Goal: Information Seeking & Learning: Learn about a topic

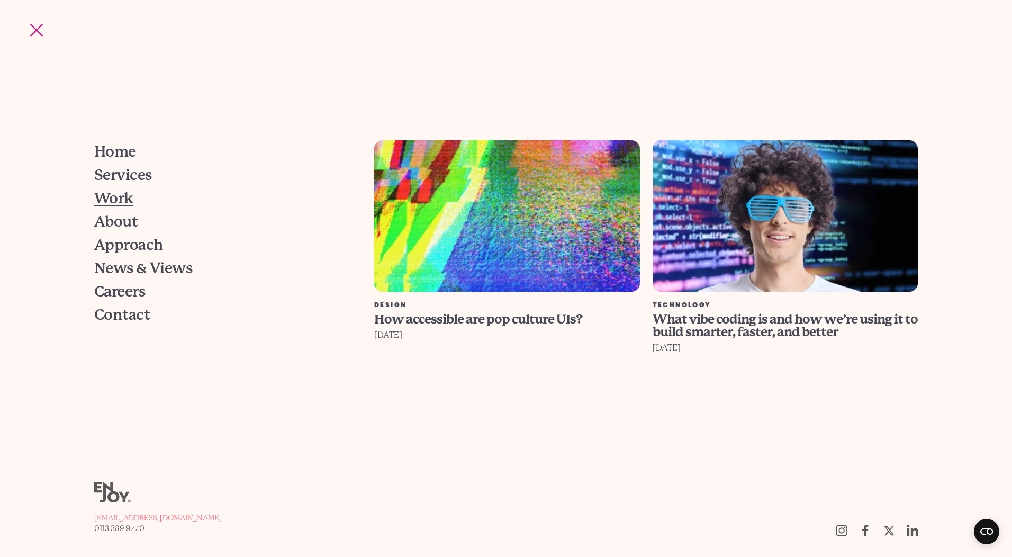
click at [117, 205] on span "Work" at bounding box center [113, 198] width 39 height 15
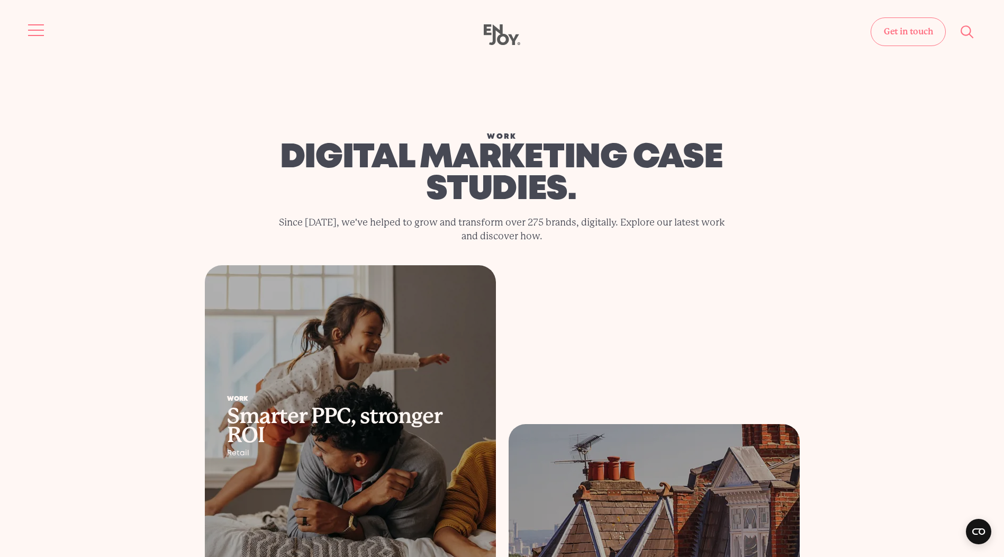
click at [29, 25] on button "Site navigation" at bounding box center [36, 30] width 22 height 22
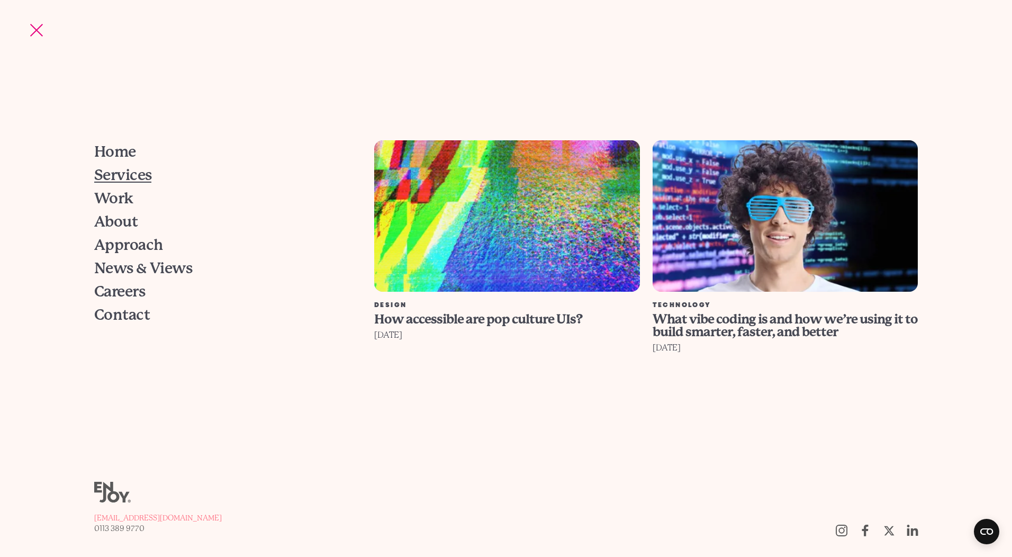
click at [113, 178] on span "Services" at bounding box center [123, 175] width 58 height 15
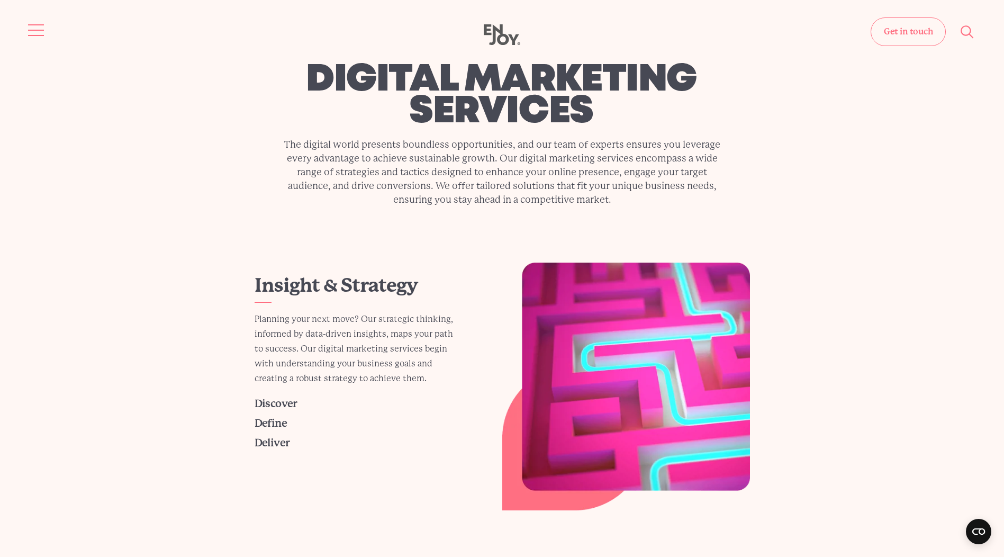
click at [42, 25] on button "Site navigation" at bounding box center [36, 30] width 22 height 22
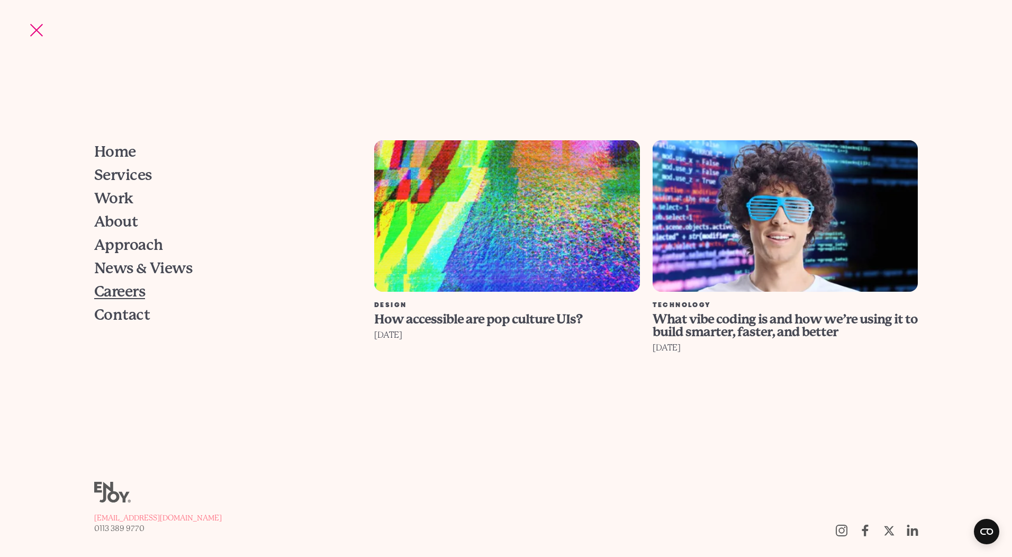
click at [122, 290] on span "Careers" at bounding box center [119, 291] width 51 height 15
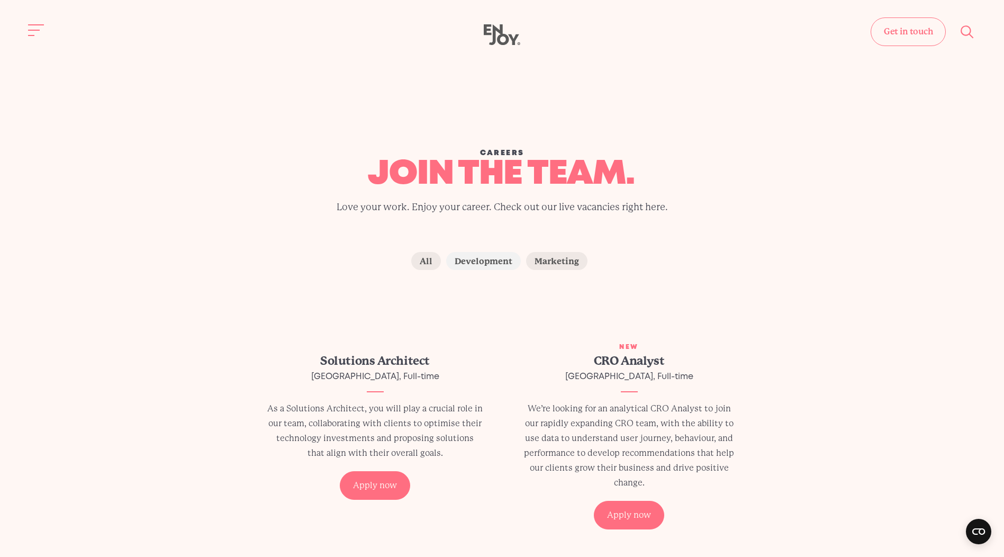
click at [497, 260] on label "Development" at bounding box center [483, 261] width 75 height 18
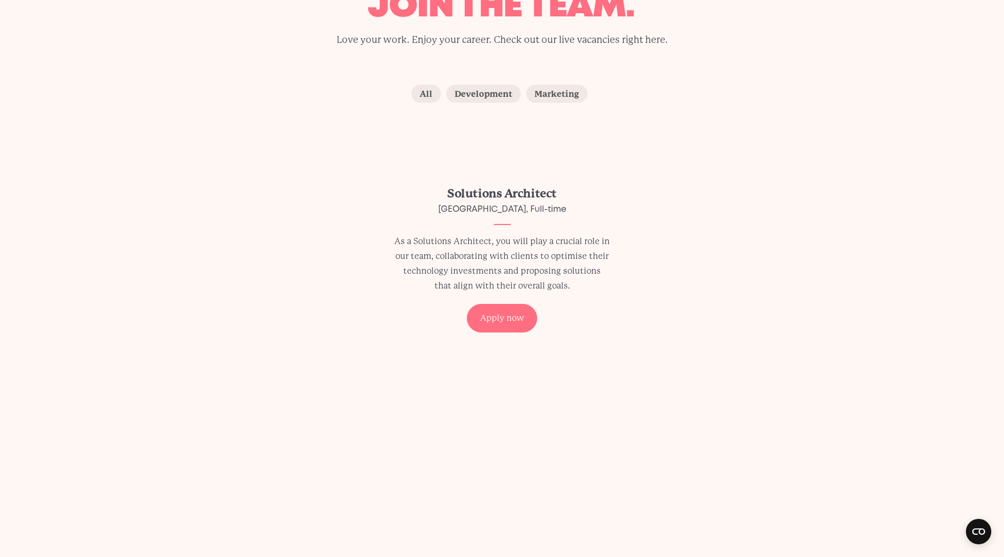
scroll to position [199, 0]
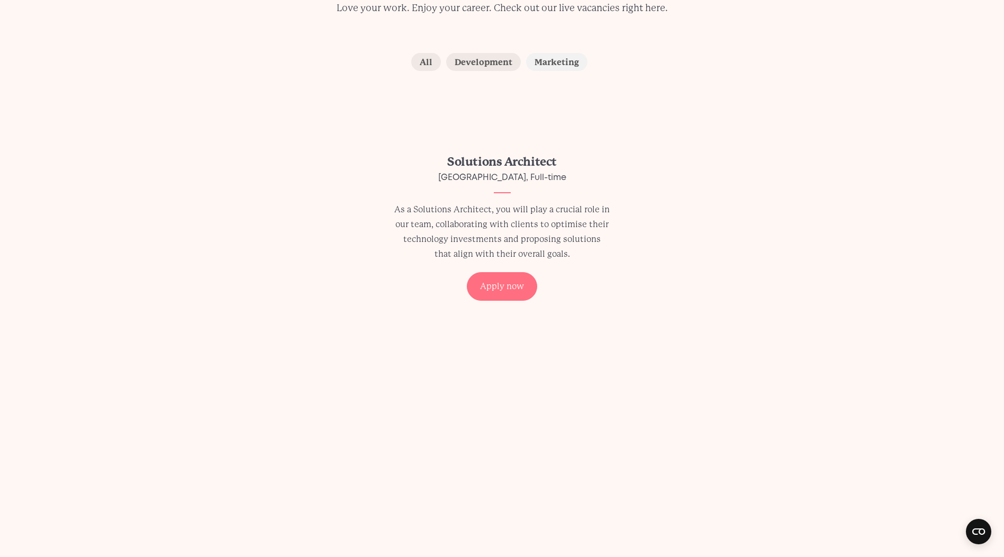
click at [556, 65] on label "Marketing" at bounding box center [556, 62] width 61 height 18
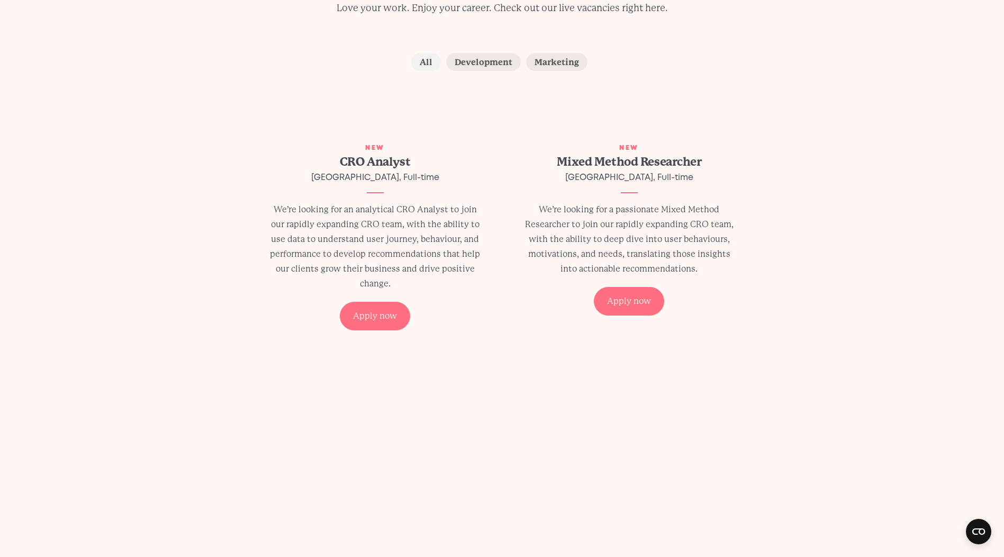
click at [426, 65] on label "All" at bounding box center [426, 62] width 30 height 18
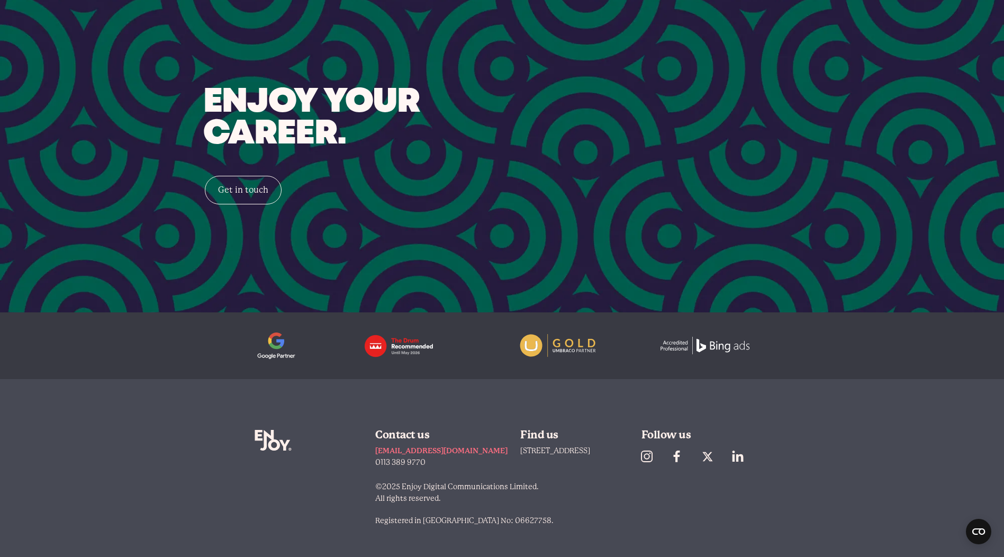
scroll to position [1028, 0]
